Goal: Navigation & Orientation: Find specific page/section

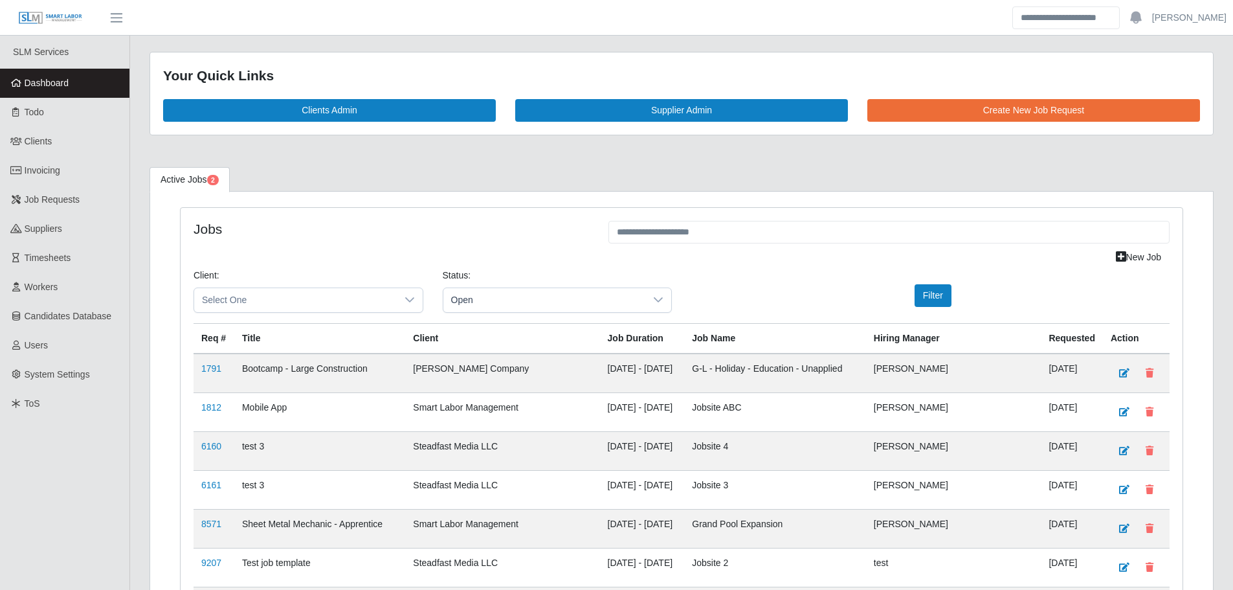
click at [61, 83] on span "Dashboard" at bounding box center [47, 83] width 45 height 10
click at [58, 83] on span "Dashboard" at bounding box center [47, 83] width 45 height 10
click at [107, 93] on link "Dashboard" at bounding box center [64, 83] width 129 height 29
